Goal: Use online tool/utility

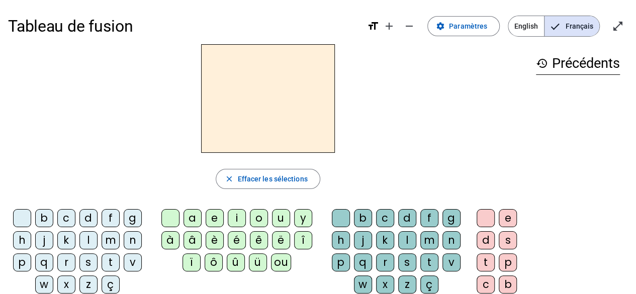
click at [115, 261] on div "t" at bounding box center [111, 262] width 18 height 18
click at [188, 218] on div "a" at bounding box center [193, 218] width 18 height 18
click at [108, 239] on div "m" at bounding box center [111, 240] width 18 height 18
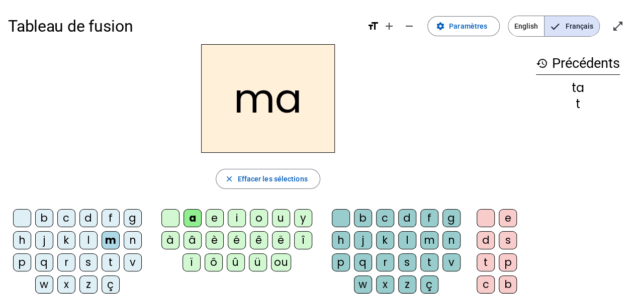
click at [86, 240] on div "l" at bounding box center [88, 240] width 18 height 18
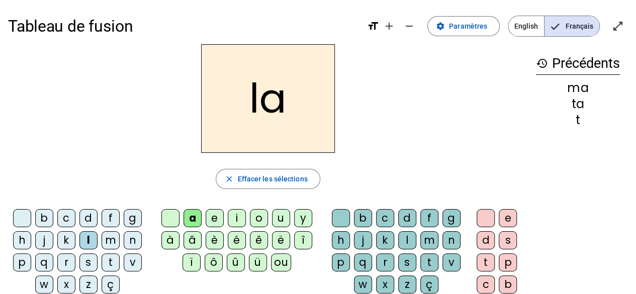
click at [383, 219] on div "c" at bounding box center [385, 218] width 18 height 18
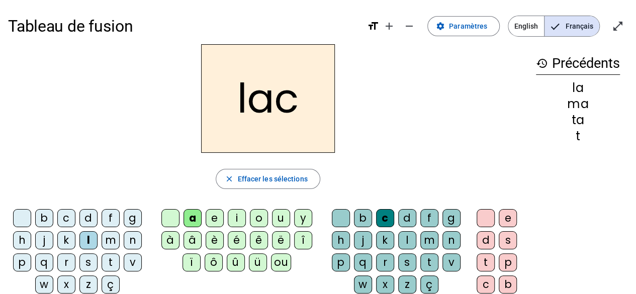
click at [384, 214] on div "c" at bounding box center [385, 218] width 18 height 18
click at [292, 183] on span "Effacer les sélections" at bounding box center [272, 179] width 70 height 12
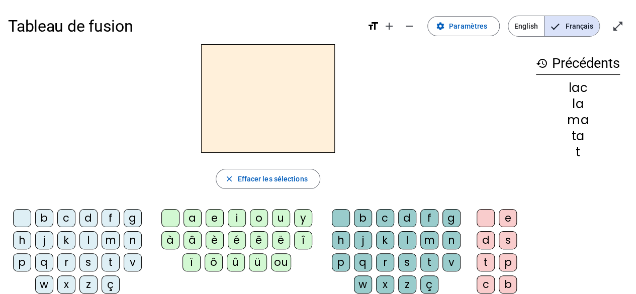
click at [109, 218] on div "f" at bounding box center [111, 218] width 18 height 18
click at [233, 218] on div "i" at bounding box center [237, 218] width 18 height 18
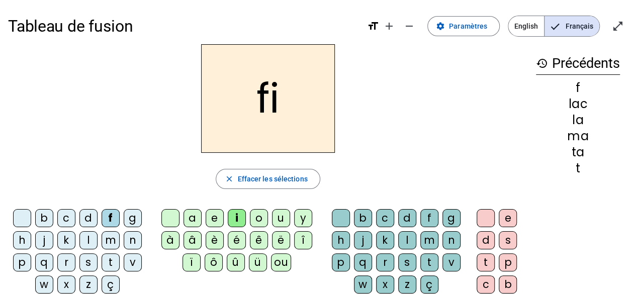
click at [410, 241] on div "l" at bounding box center [407, 240] width 18 height 18
